Goal: Transaction & Acquisition: Purchase product/service

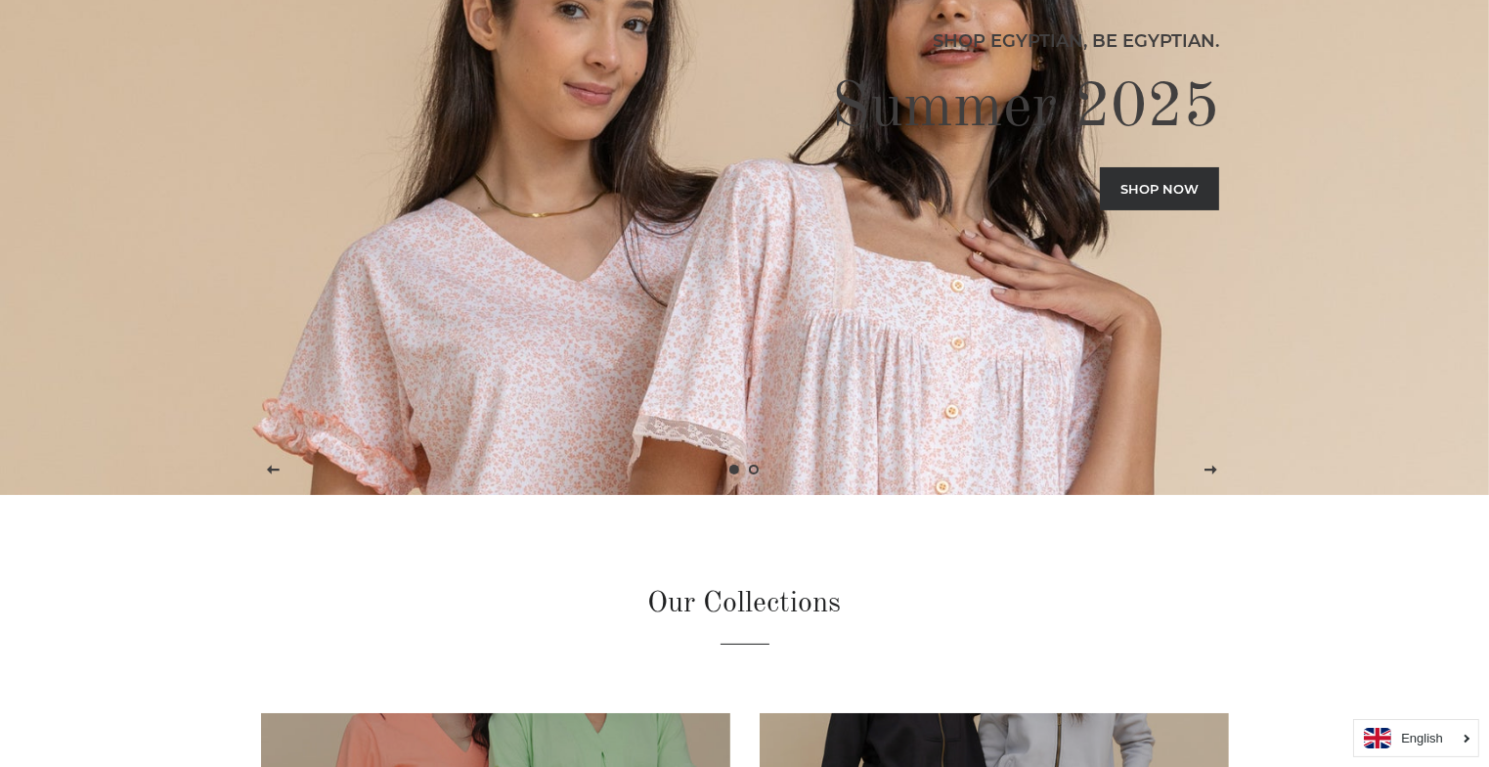
scroll to position [236, 0]
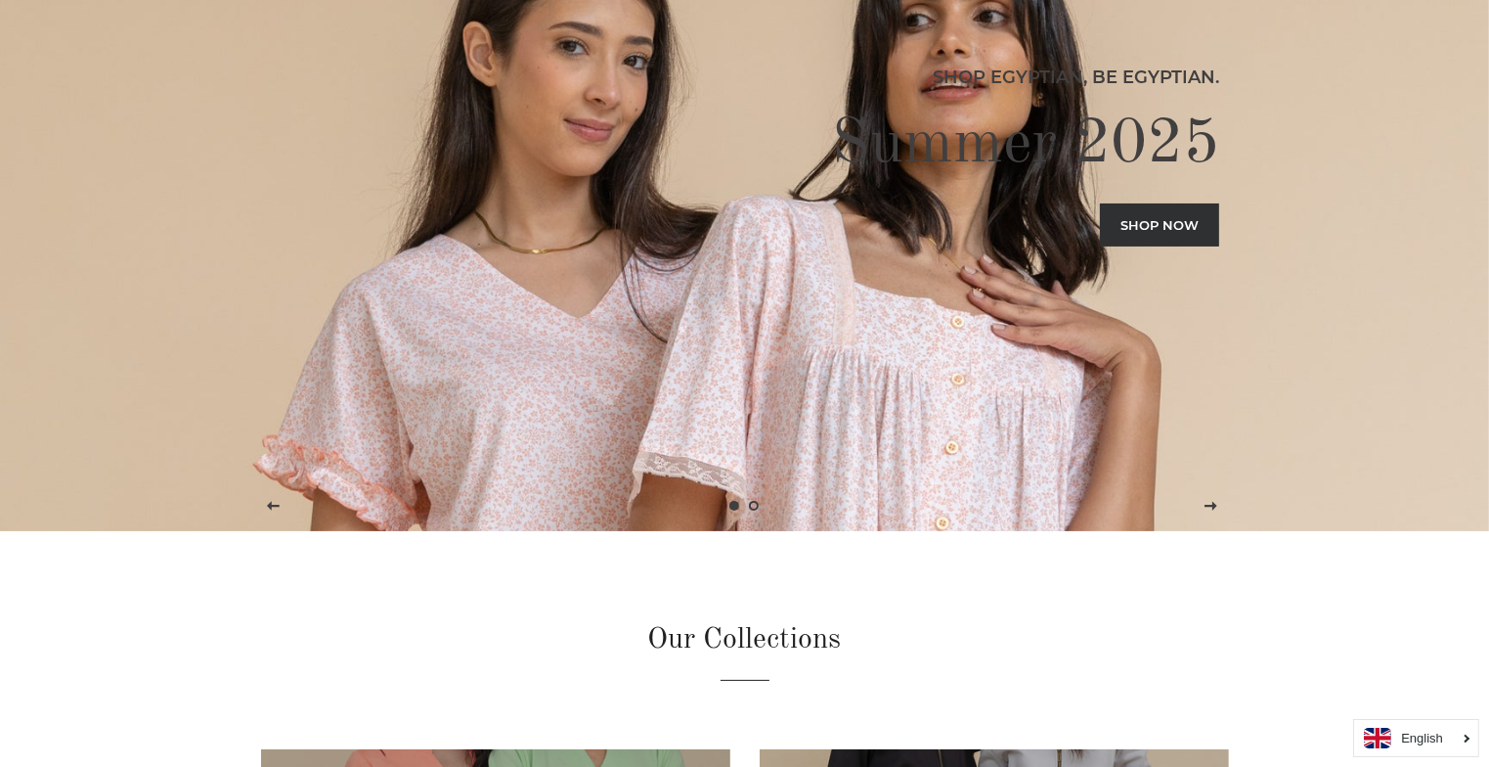
click at [1149, 211] on link "Shop now" at bounding box center [1159, 224] width 119 height 43
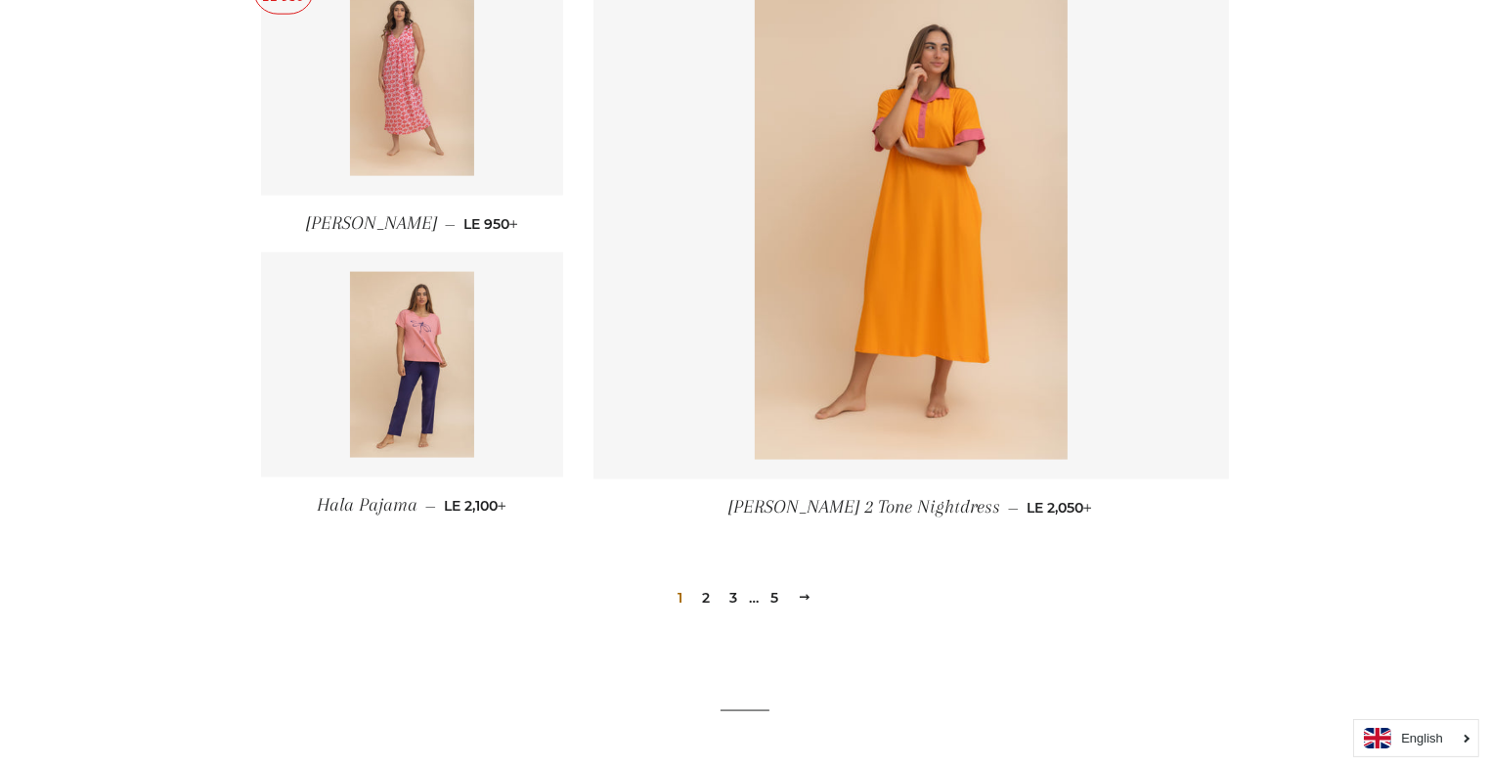
scroll to position [2557, 0]
click at [704, 601] on link "2" at bounding box center [705, 598] width 23 height 29
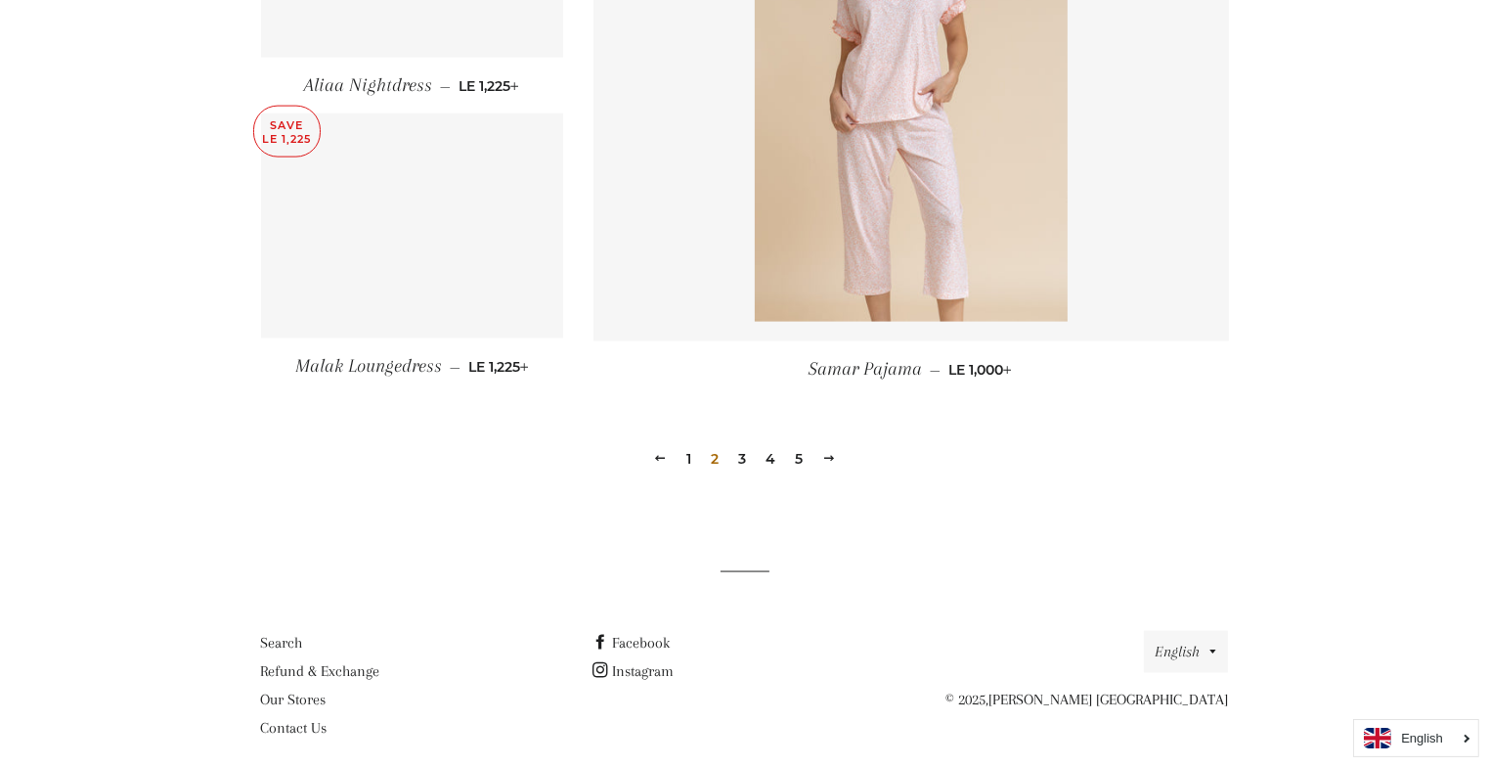
scroll to position [2735, 0]
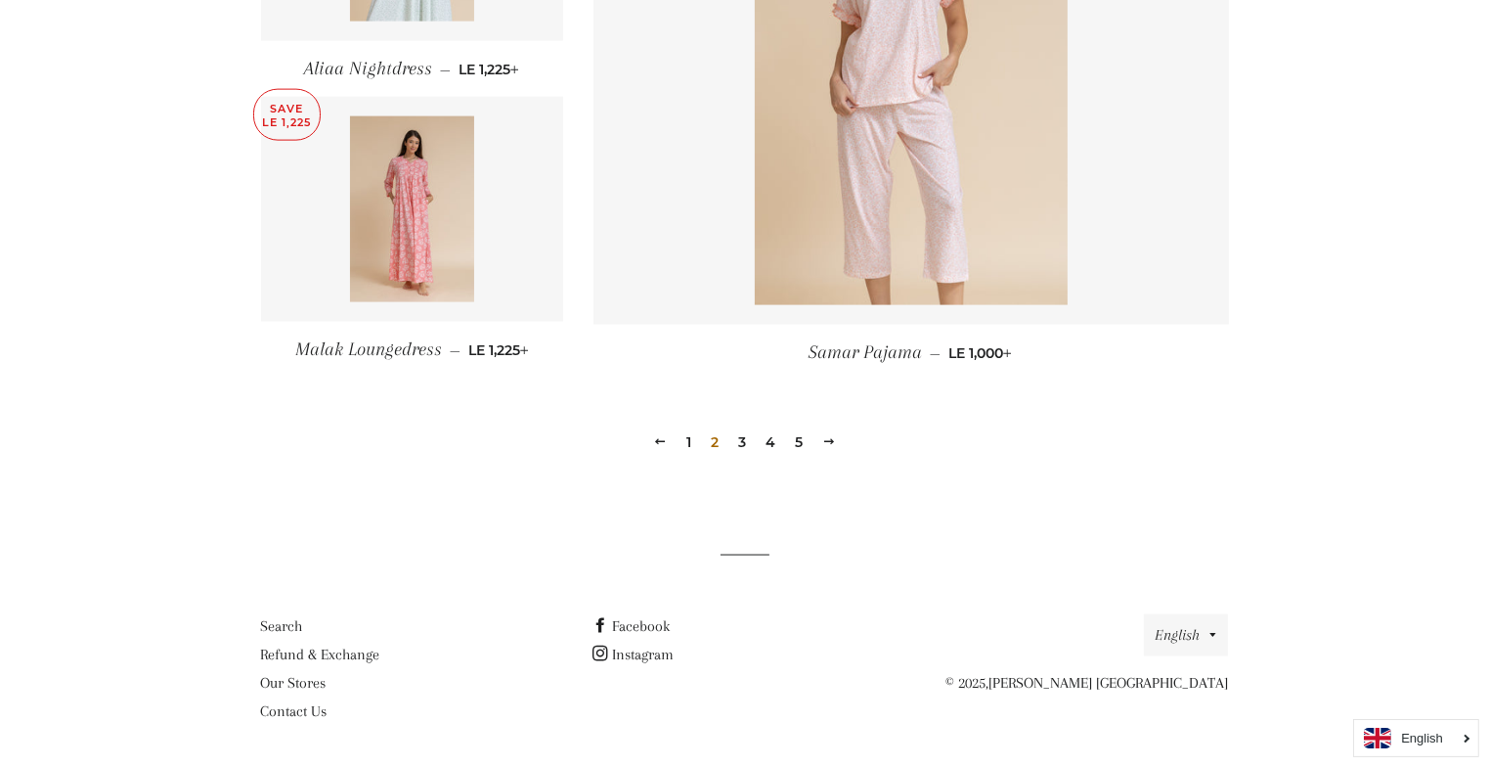
click at [747, 440] on link "3" at bounding box center [741, 441] width 23 height 29
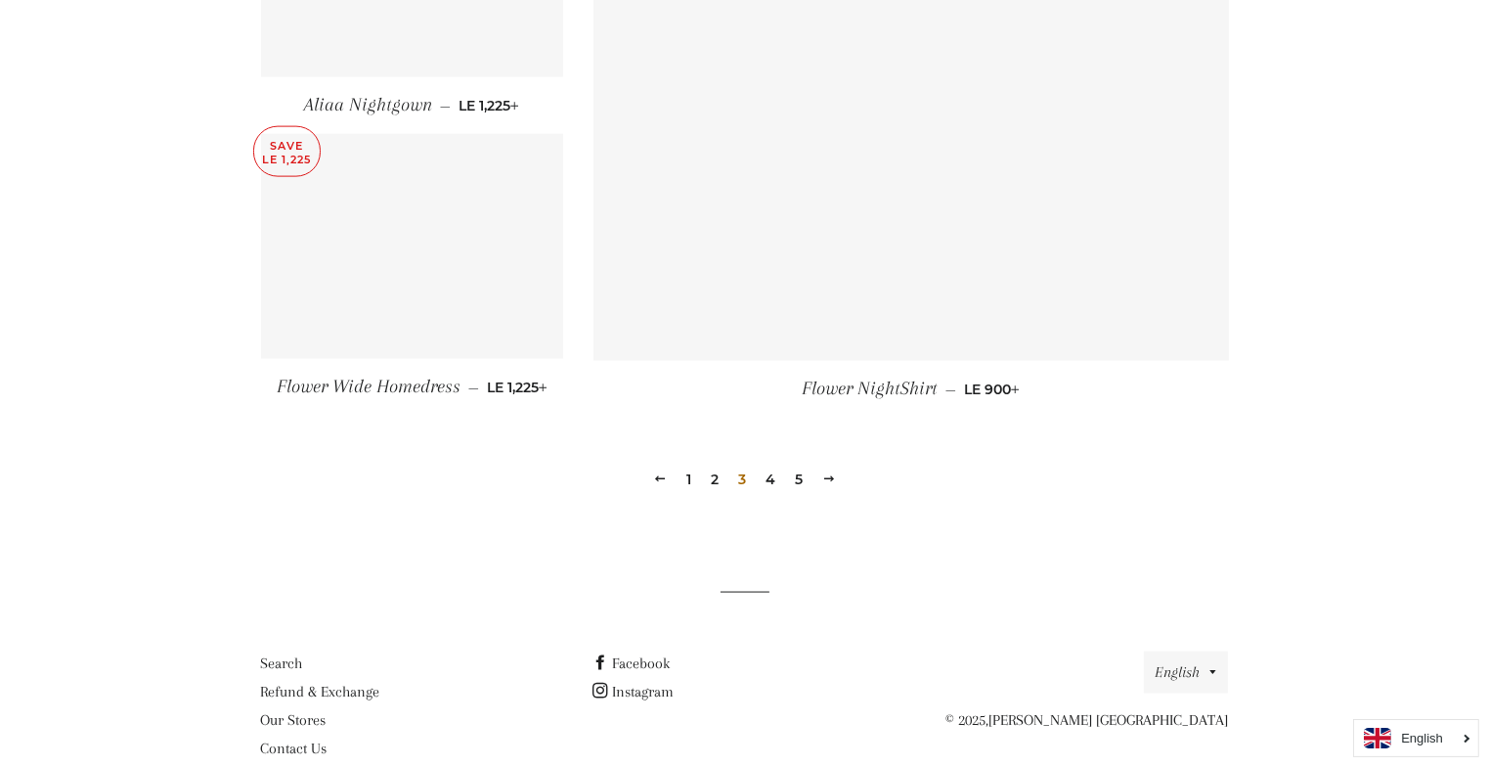
scroll to position [2713, 0]
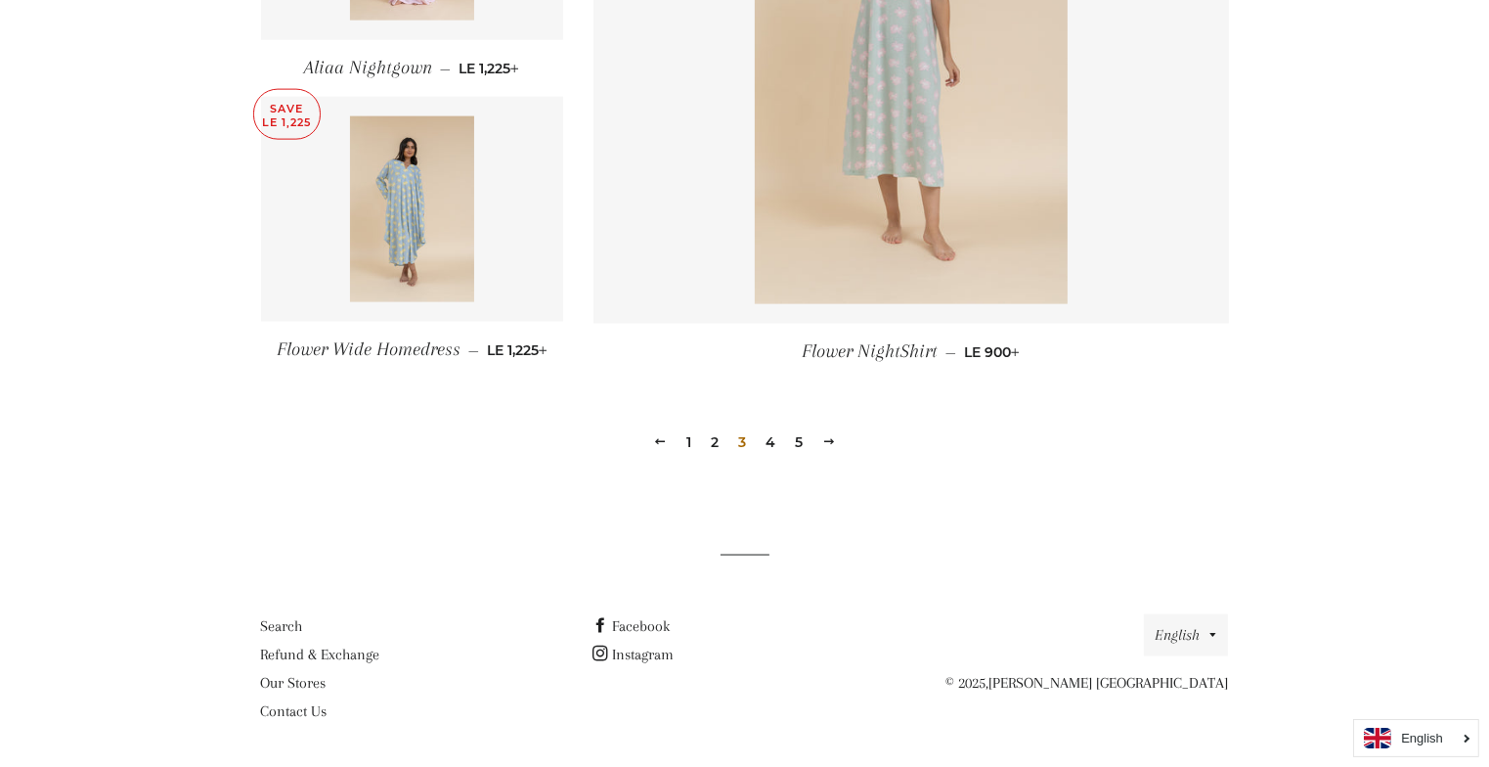
click at [767, 431] on link "4" at bounding box center [770, 441] width 25 height 29
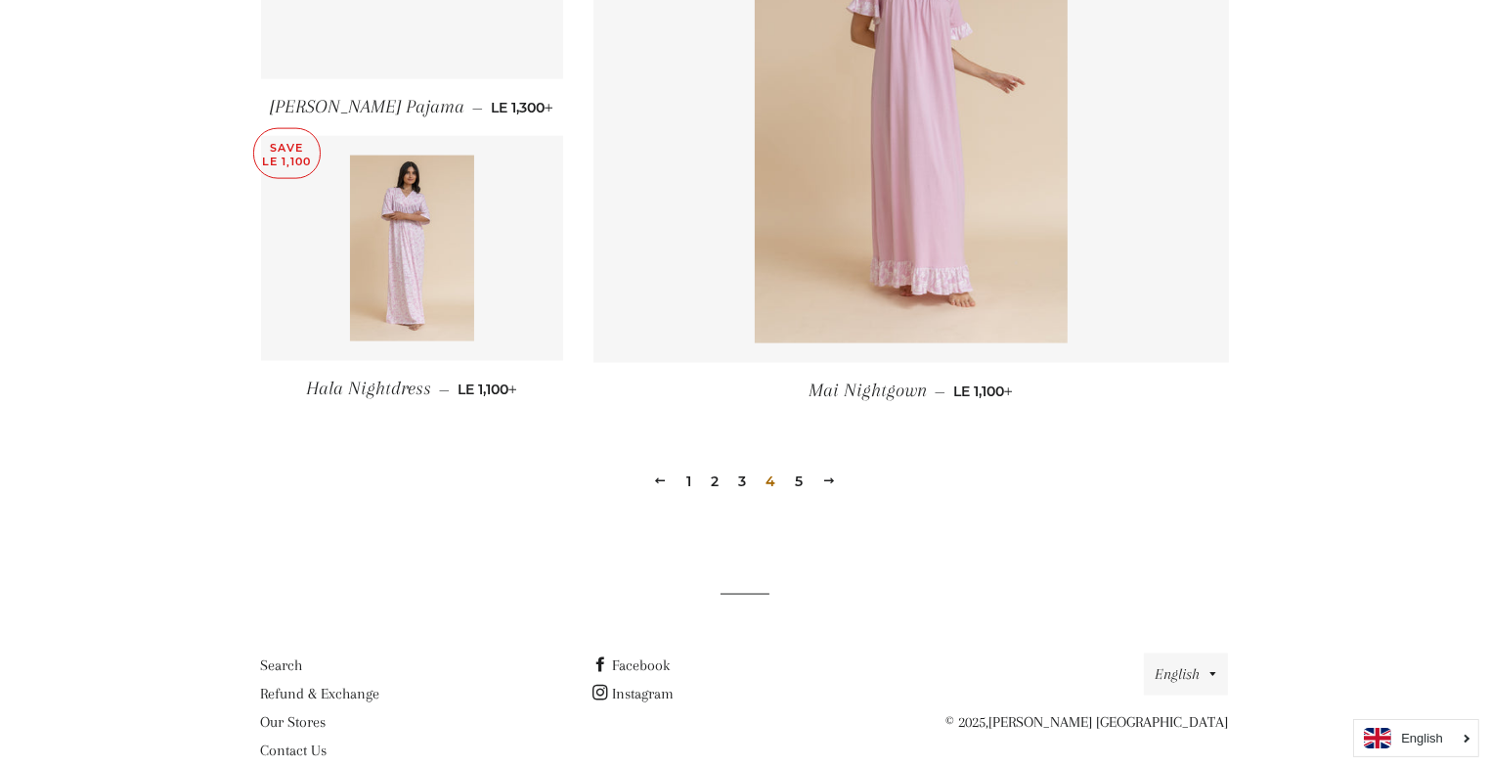
scroll to position [2635, 0]
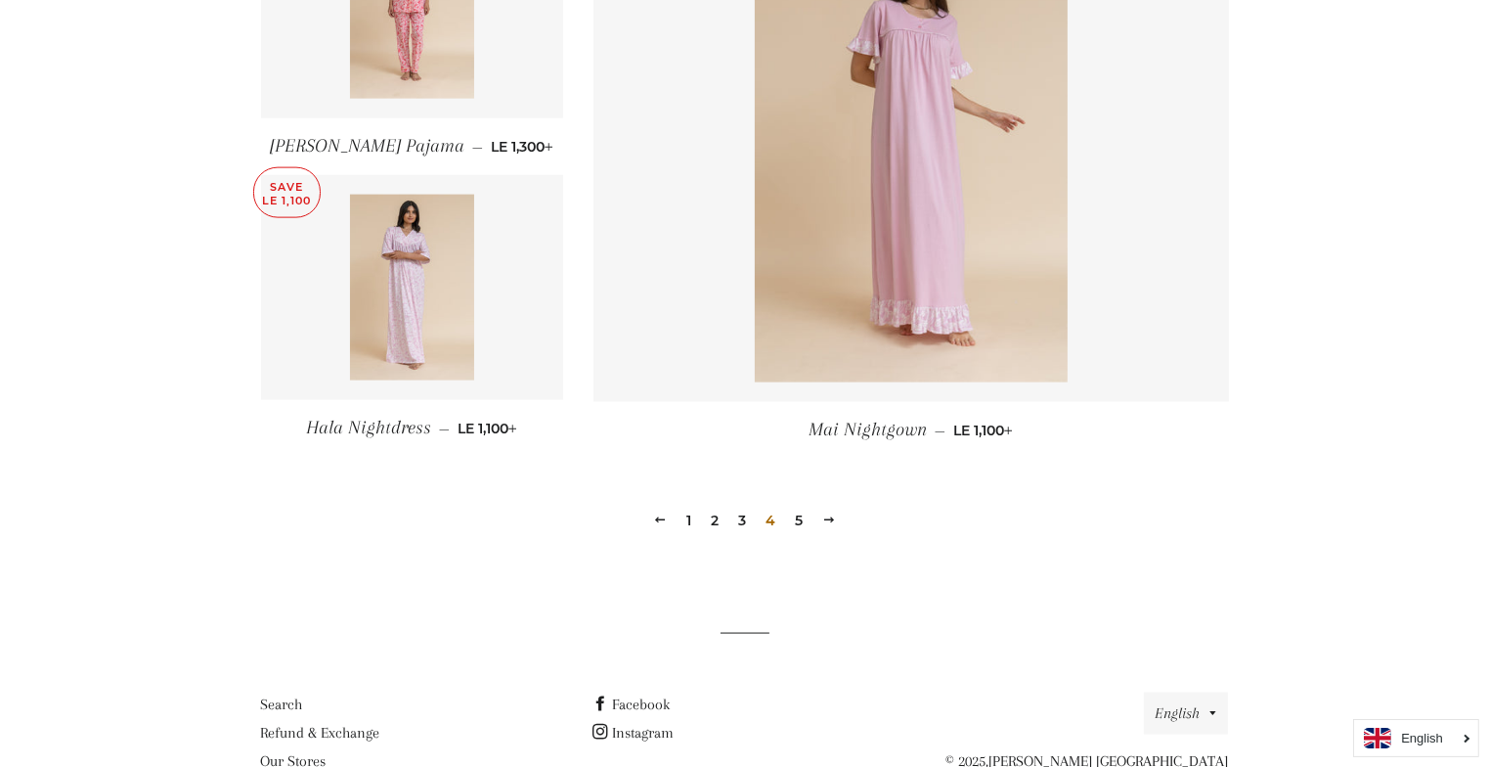
click at [795, 518] on link "5" at bounding box center [798, 520] width 23 height 29
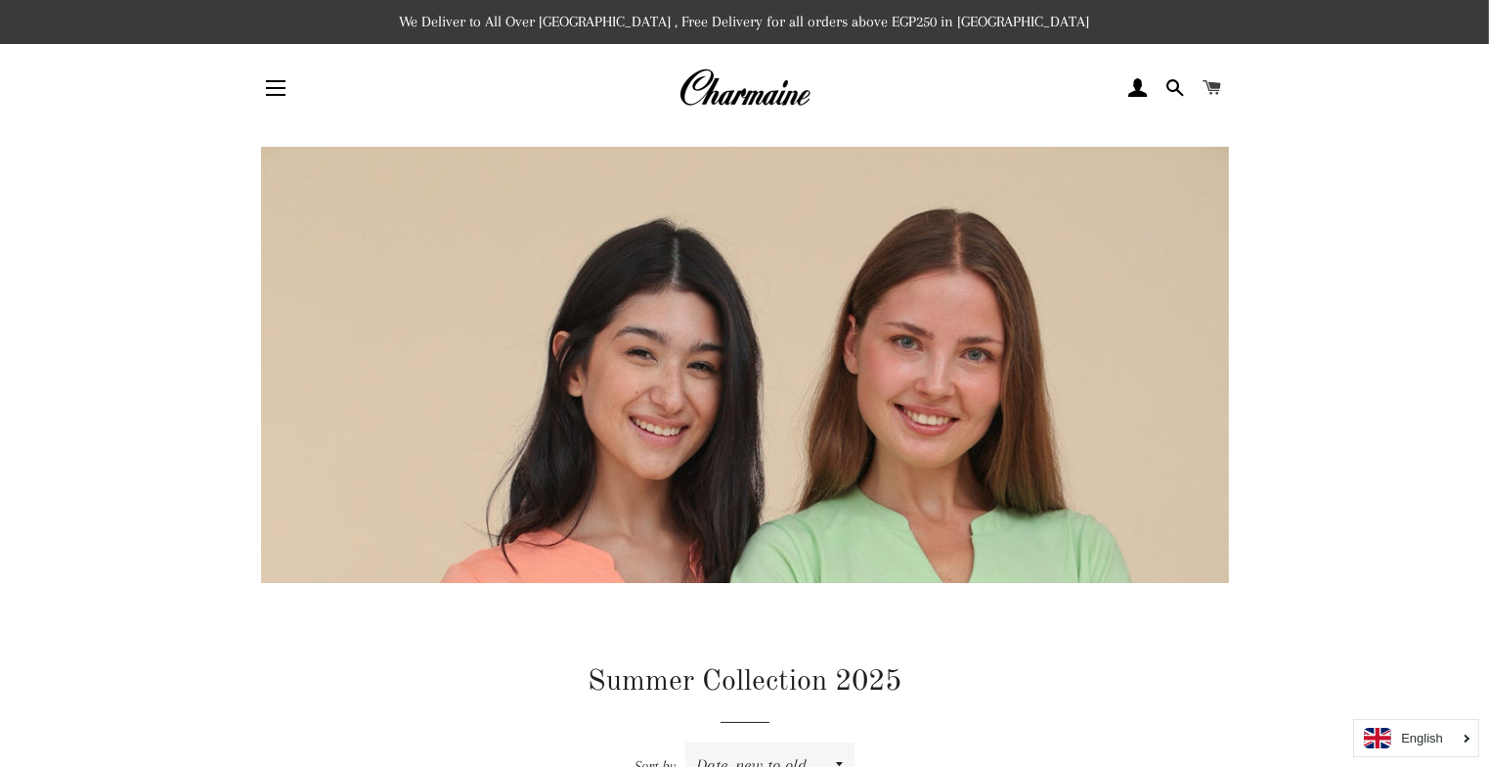
click at [1216, 78] on span at bounding box center [1212, 87] width 19 height 29
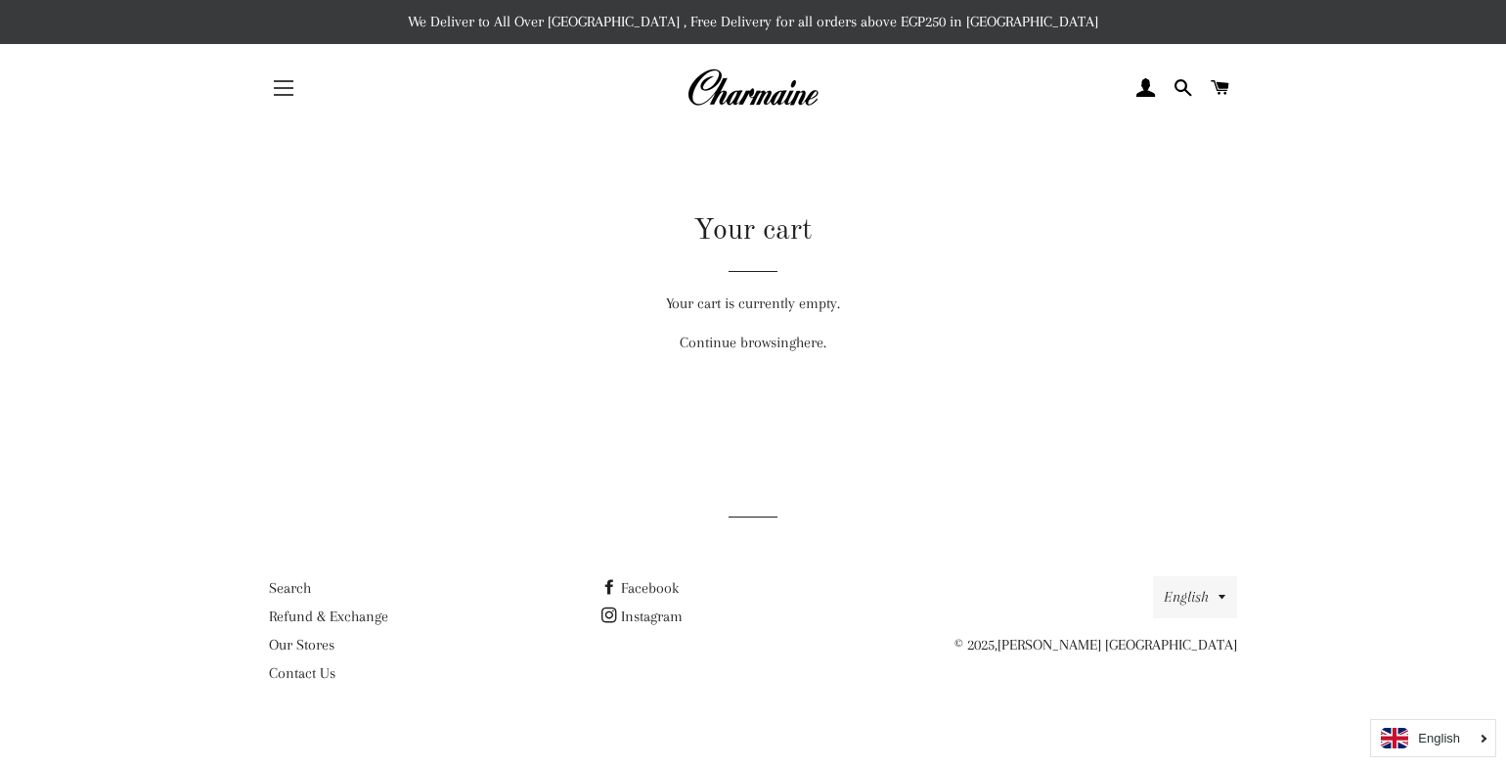
click at [286, 111] on button "Site navigation" at bounding box center [283, 88] width 49 height 49
